Goal: Transaction & Acquisition: Purchase product/service

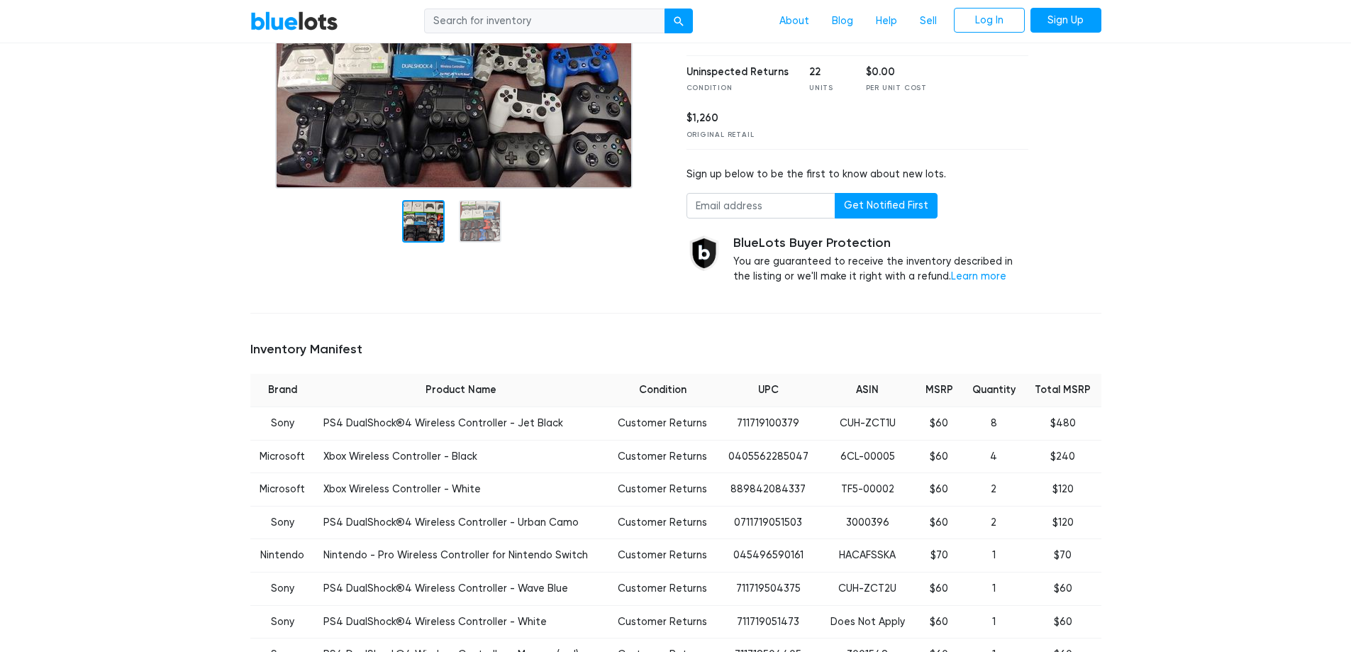
scroll to position [142, 0]
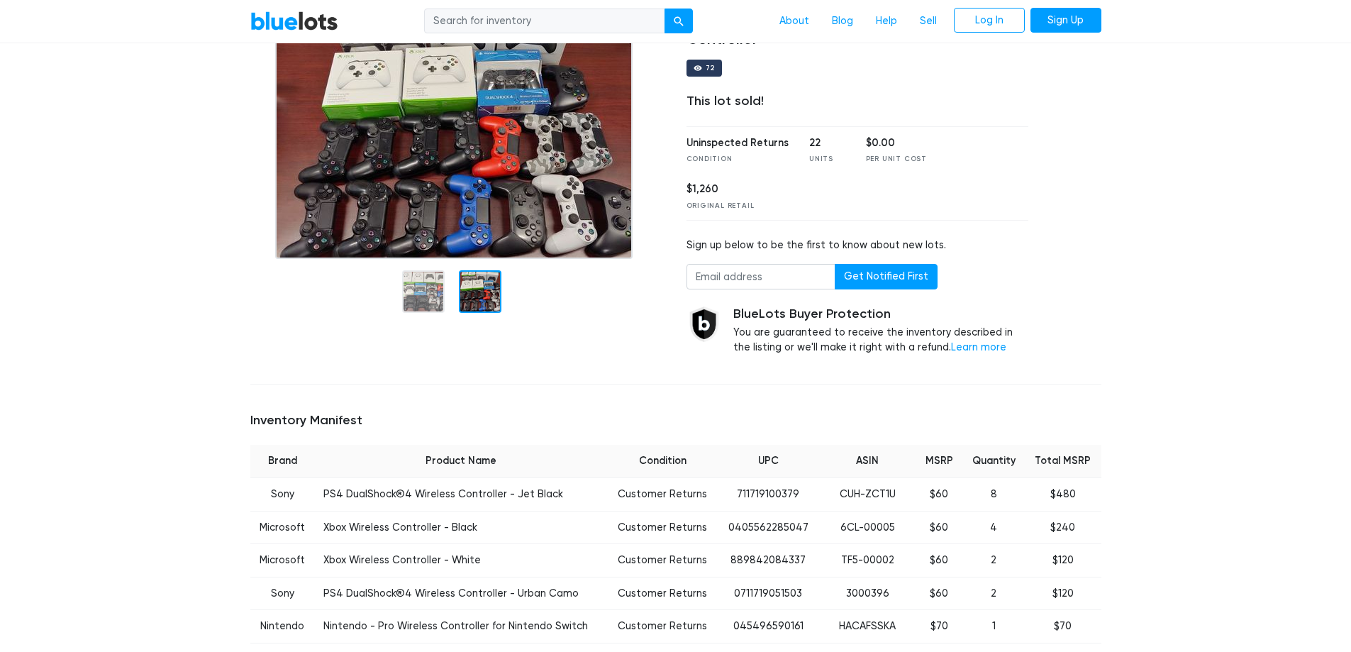
click at [451, 299] on div at bounding box center [457, 290] width 415 height 62
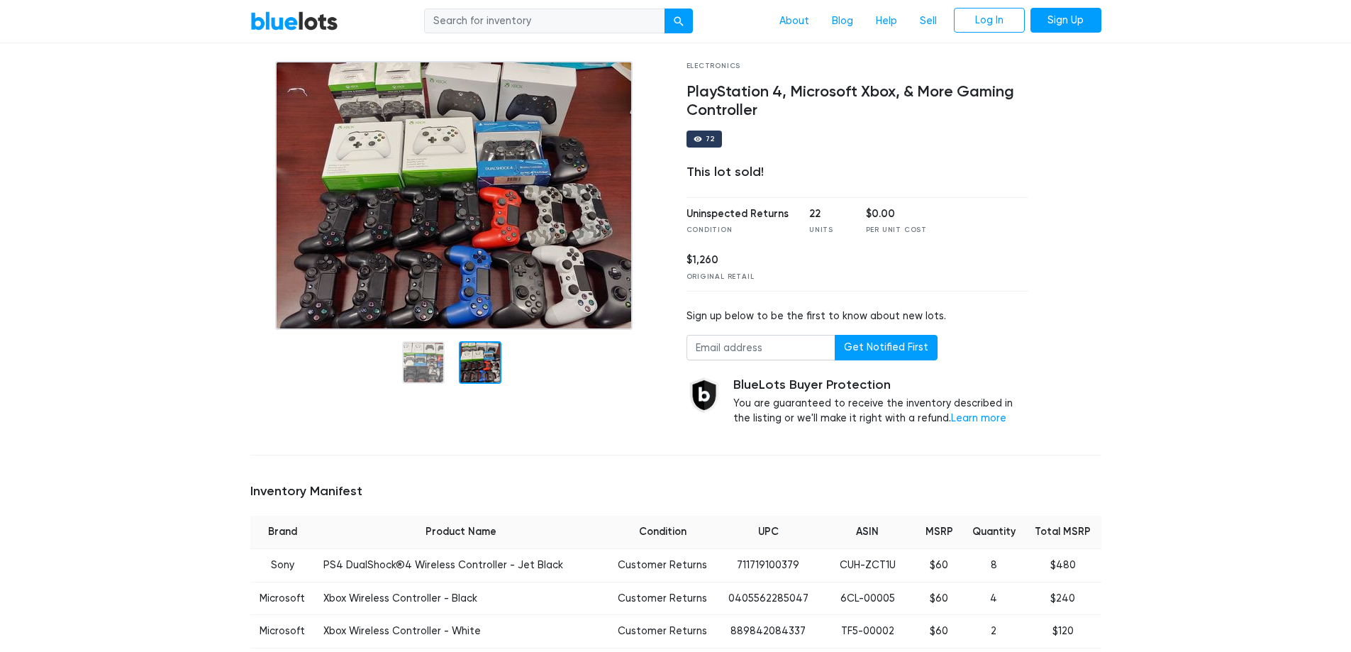
scroll to position [0, 0]
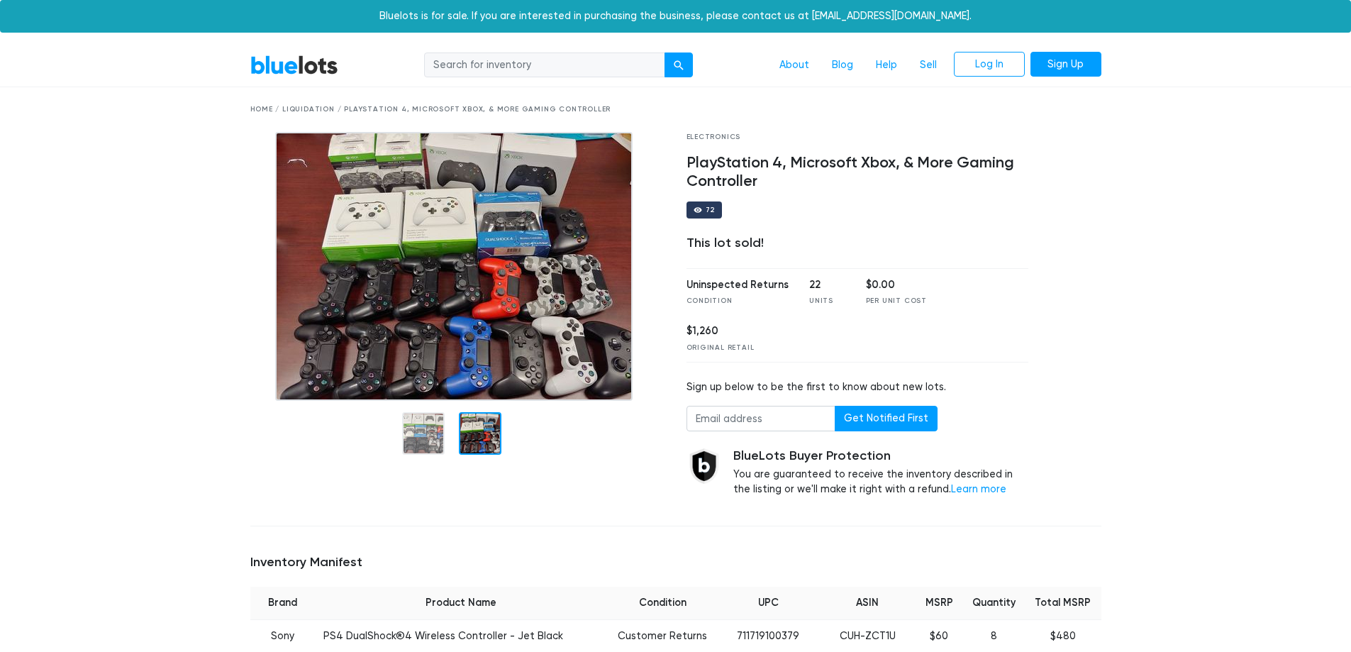
click at [705, 208] on div "72" at bounding box center [710, 209] width 10 height 7
drag, startPoint x: 807, startPoint y: 294, endPoint x: 840, endPoint y: 294, distance: 33.3
click at [830, 294] on div "22 Units" at bounding box center [826, 291] width 35 height 29
drag, startPoint x: 890, startPoint y: 299, endPoint x: 913, endPoint y: 301, distance: 23.5
click at [905, 299] on div "Per Unit Cost" at bounding box center [896, 301] width 61 height 11
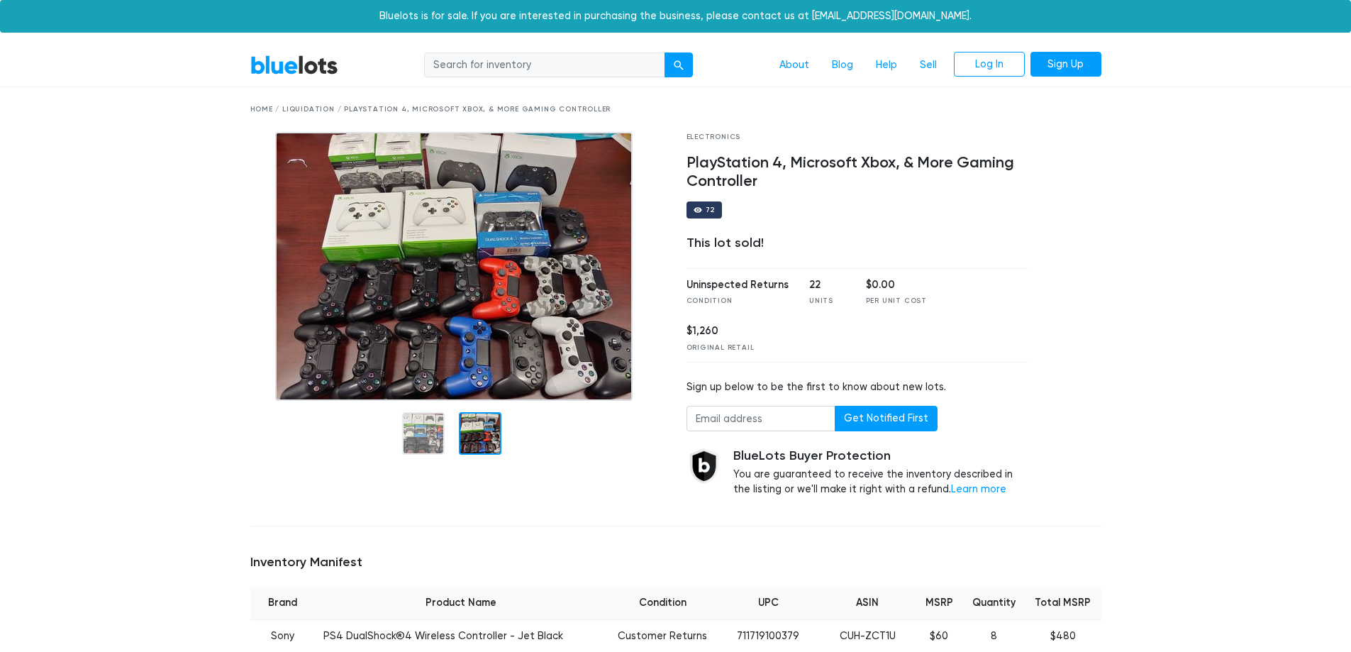
click at [913, 301] on div "Uninspected Returns Condition 22 Units $0.00 Per Unit Cost $1,260 Original Reta…" at bounding box center [857, 315] width 342 height 94
click at [754, 342] on div "Original Retail" at bounding box center [720, 347] width 68 height 11
click at [481, 289] on img at bounding box center [453, 266] width 357 height 269
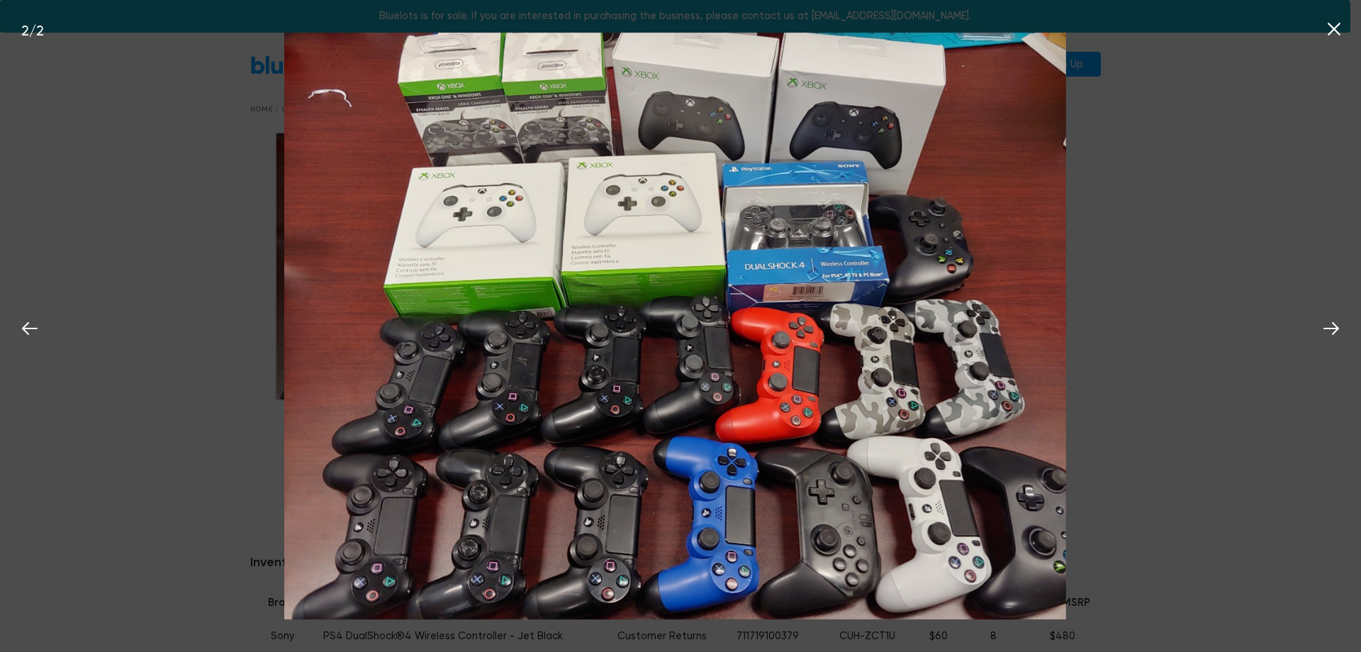
click at [1324, 45] on div "2 / 2" at bounding box center [680, 326] width 1361 height 652
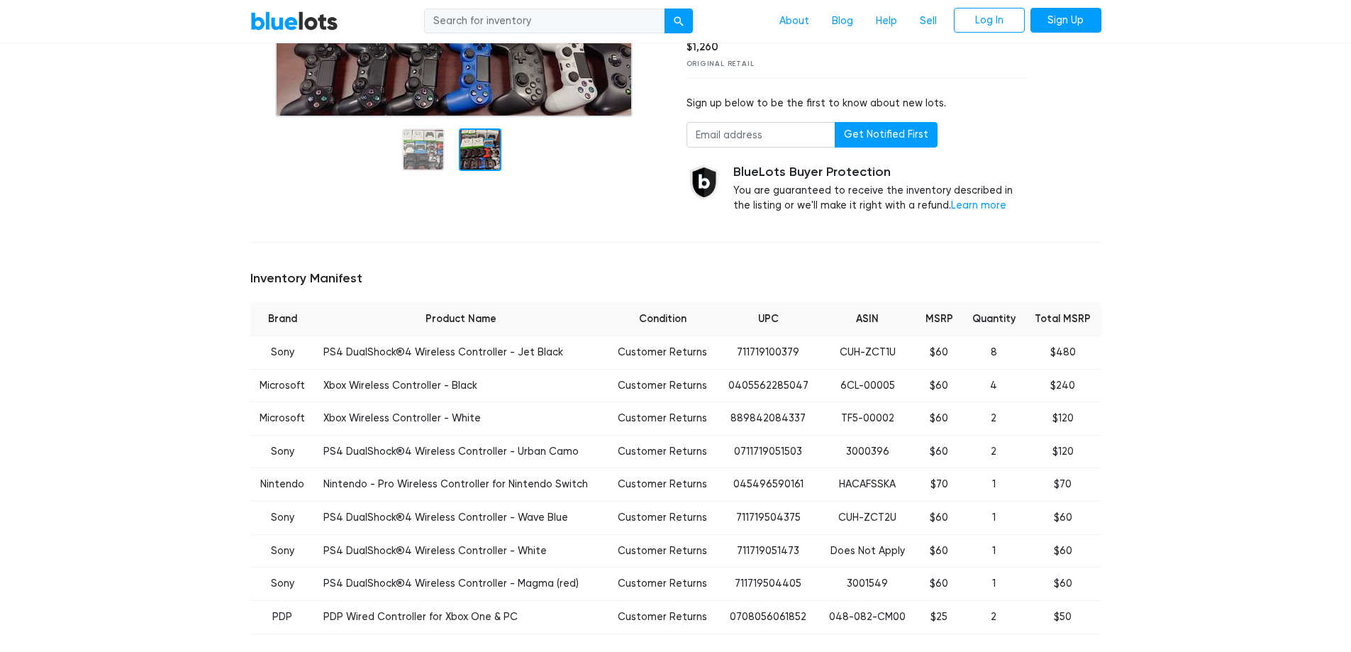
scroll to position [638, 0]
